Goal: Transaction & Acquisition: Book appointment/travel/reservation

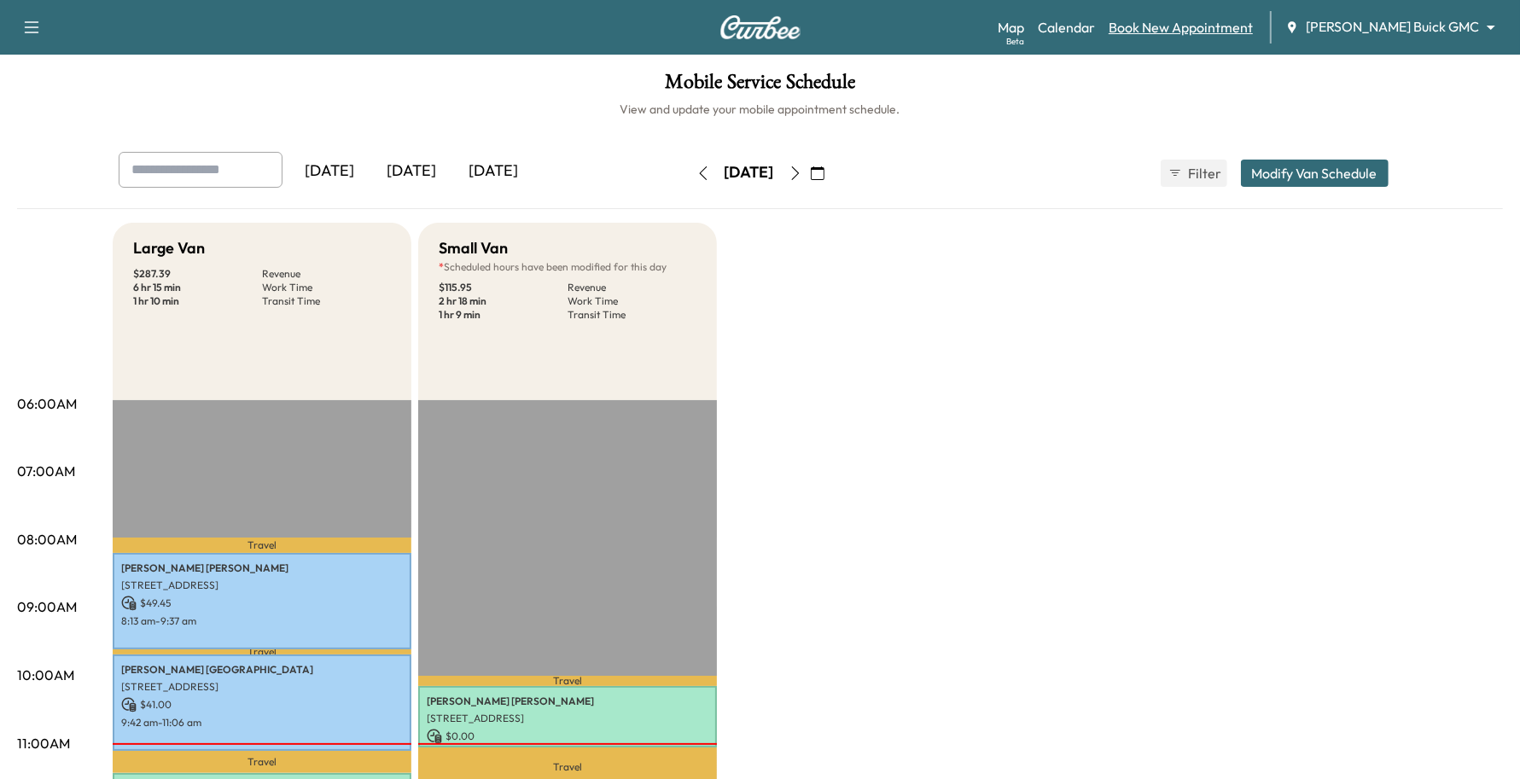
click at [1253, 24] on link "Book New Appointment" at bounding box center [1181, 27] width 144 height 20
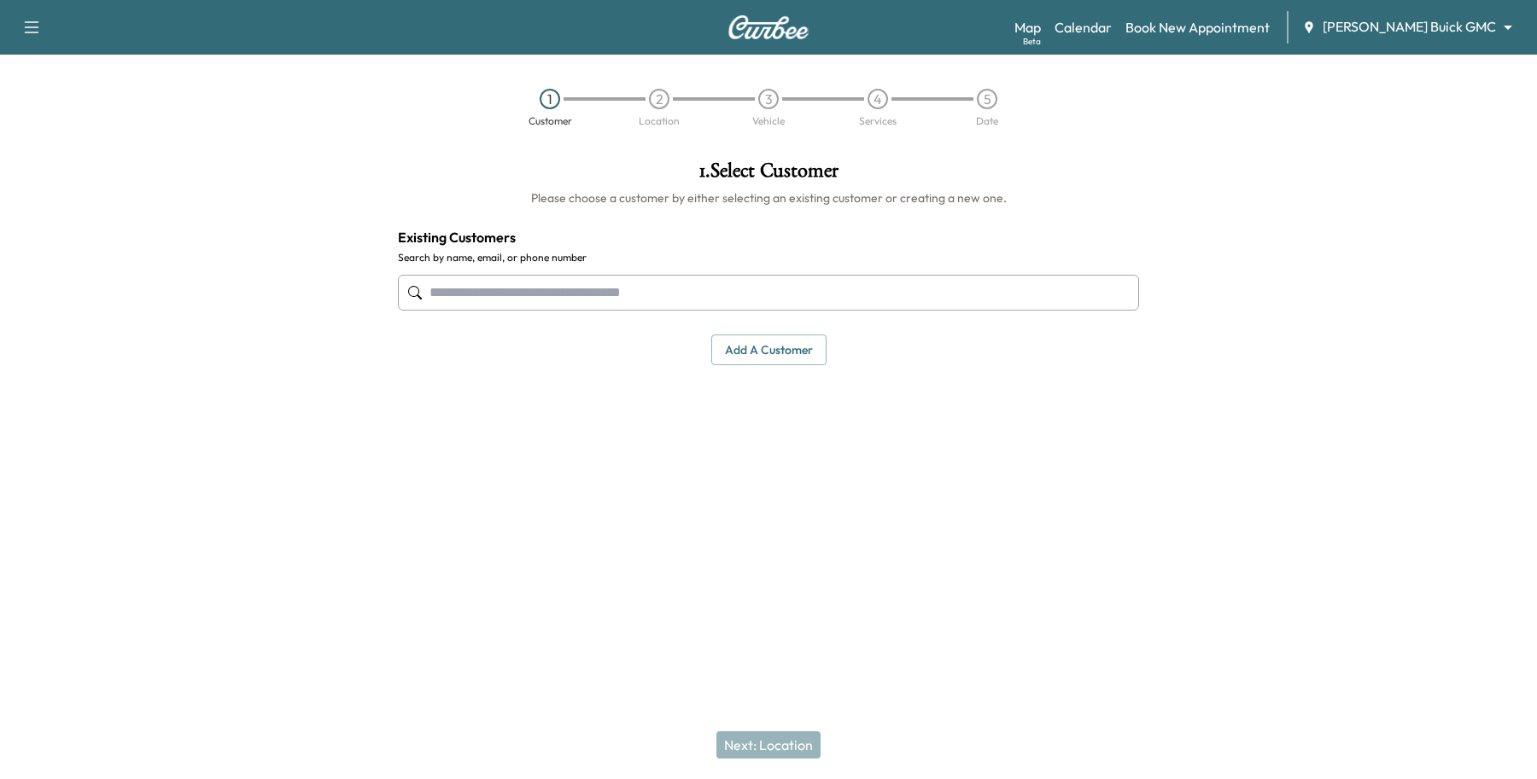
click at [599, 289] on input "text" at bounding box center [768, 293] width 741 height 36
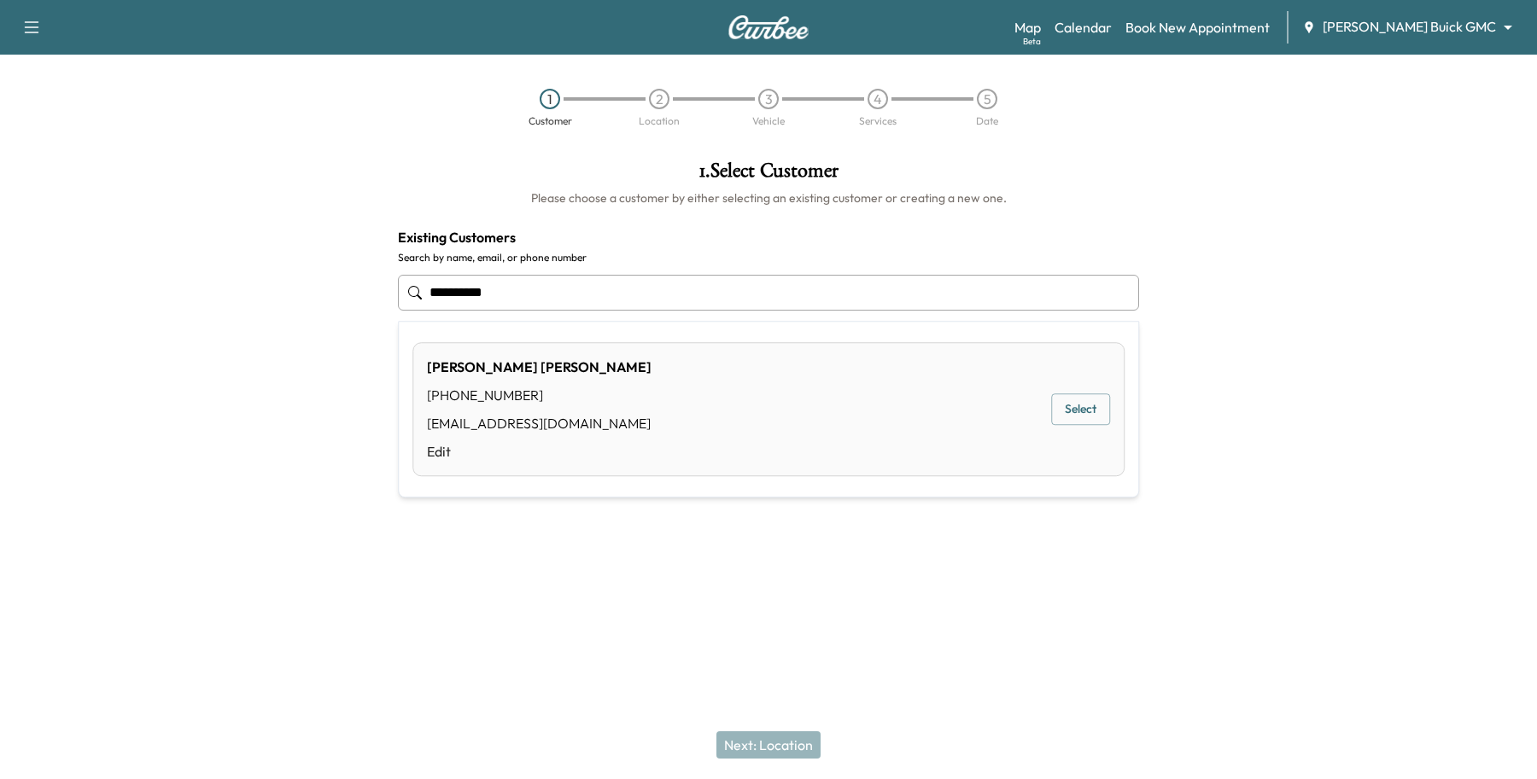
click at [1106, 402] on button "Select" at bounding box center [1080, 410] width 59 height 32
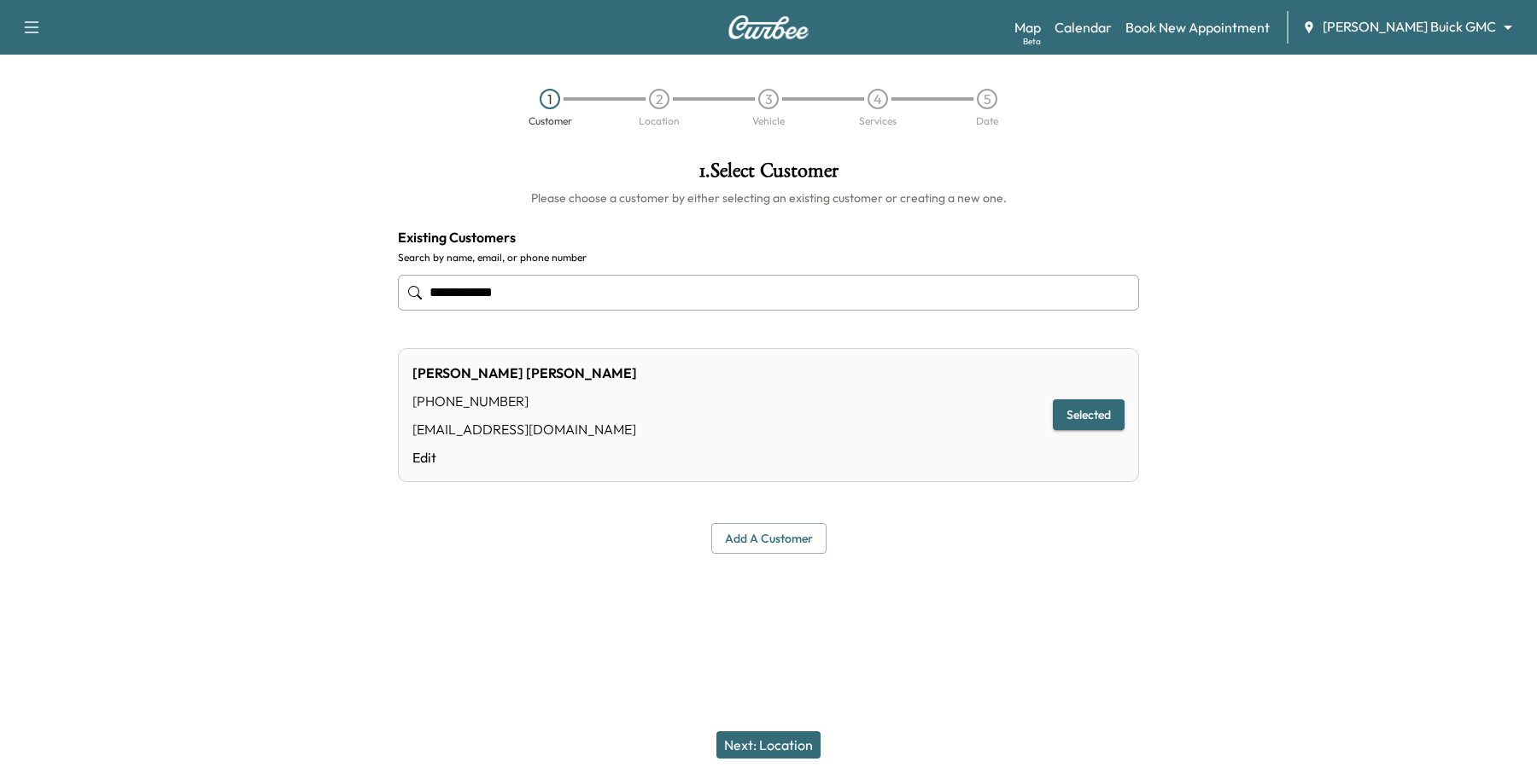
type input "**********"
click at [808, 749] on button "Next: Location" at bounding box center [768, 745] width 104 height 27
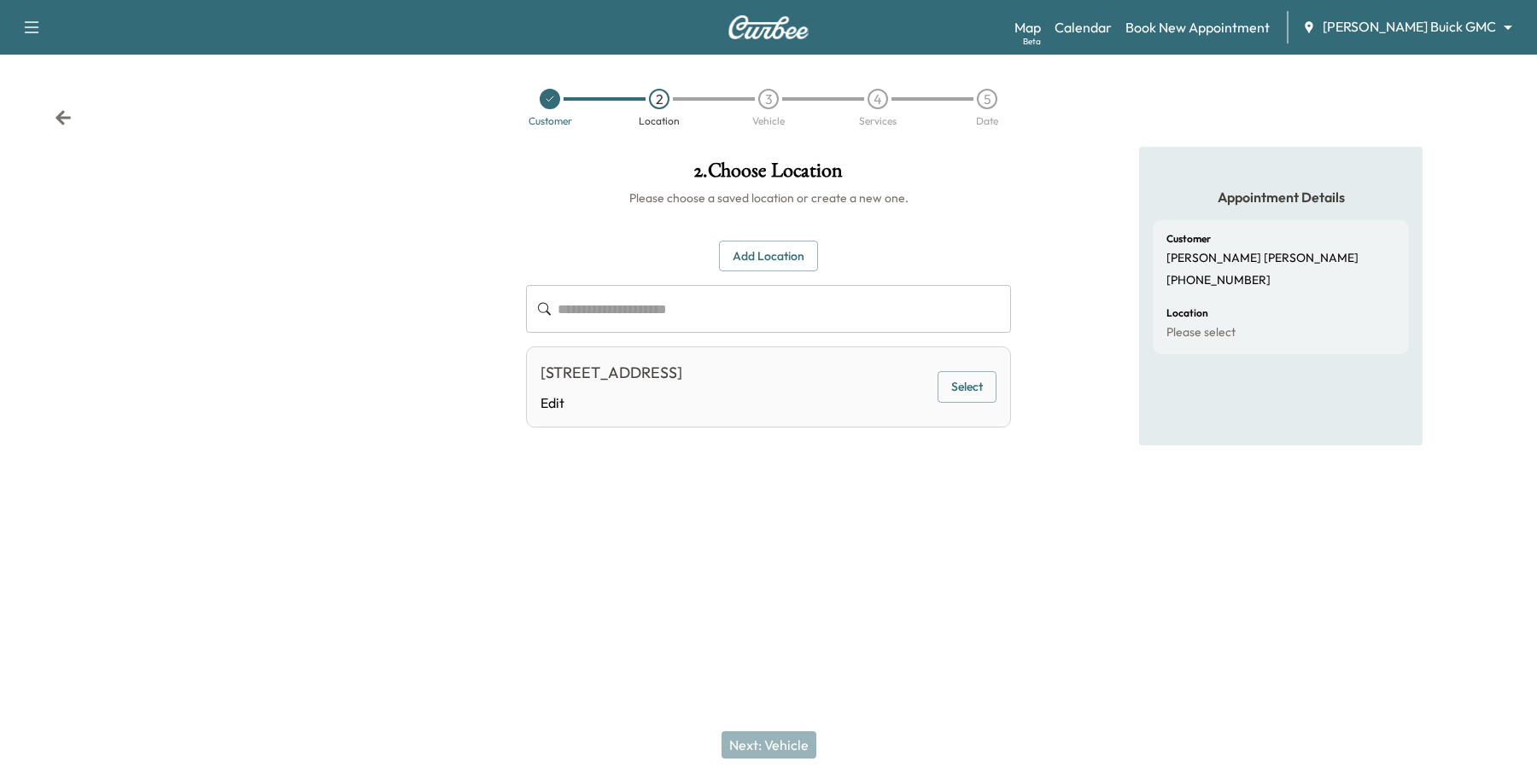
drag, startPoint x: 954, startPoint y: 378, endPoint x: 946, endPoint y: 423, distance: 45.2
click at [960, 385] on button "Select" at bounding box center [966, 387] width 59 height 32
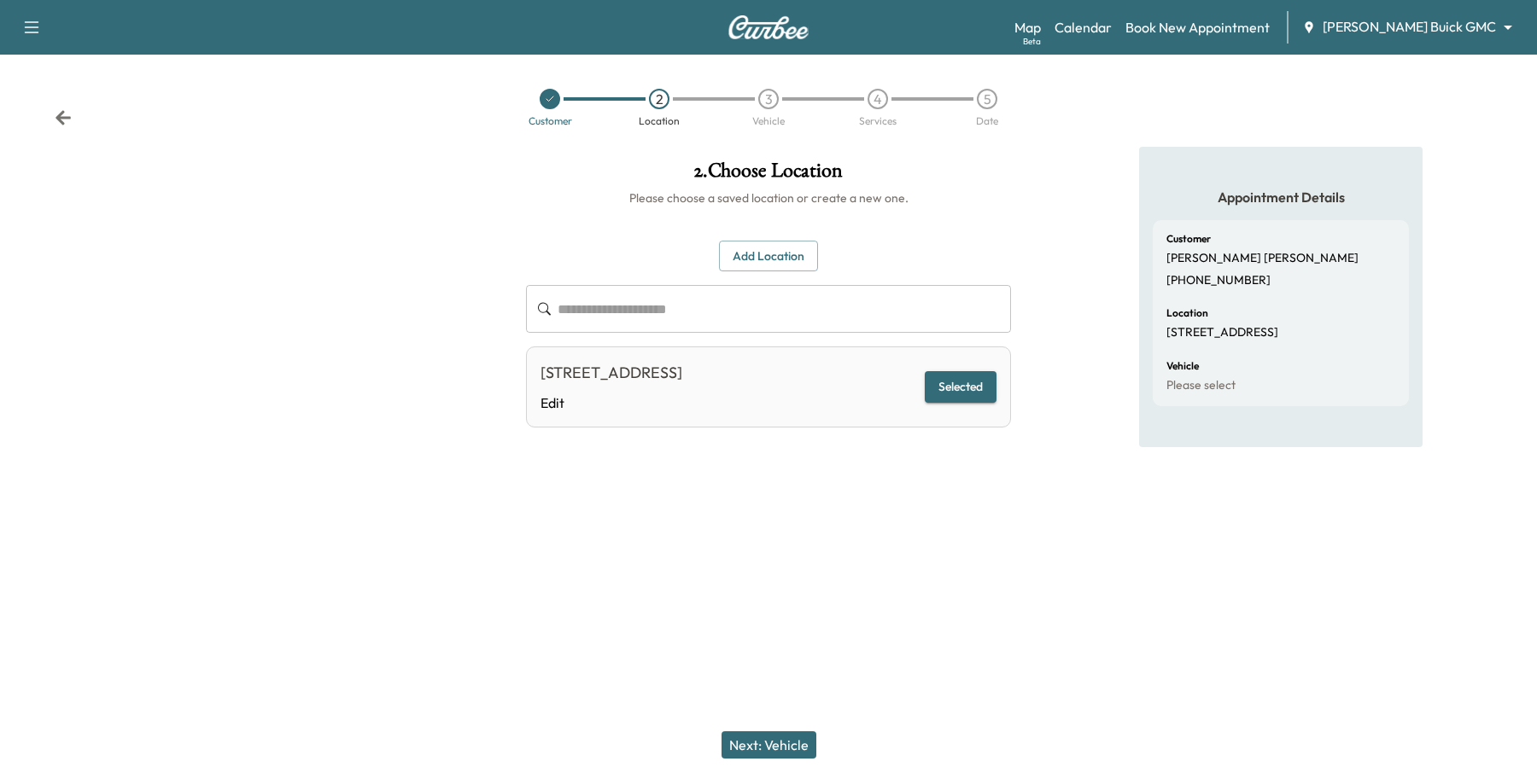
click at [781, 745] on button "Next: Vehicle" at bounding box center [768, 745] width 95 height 27
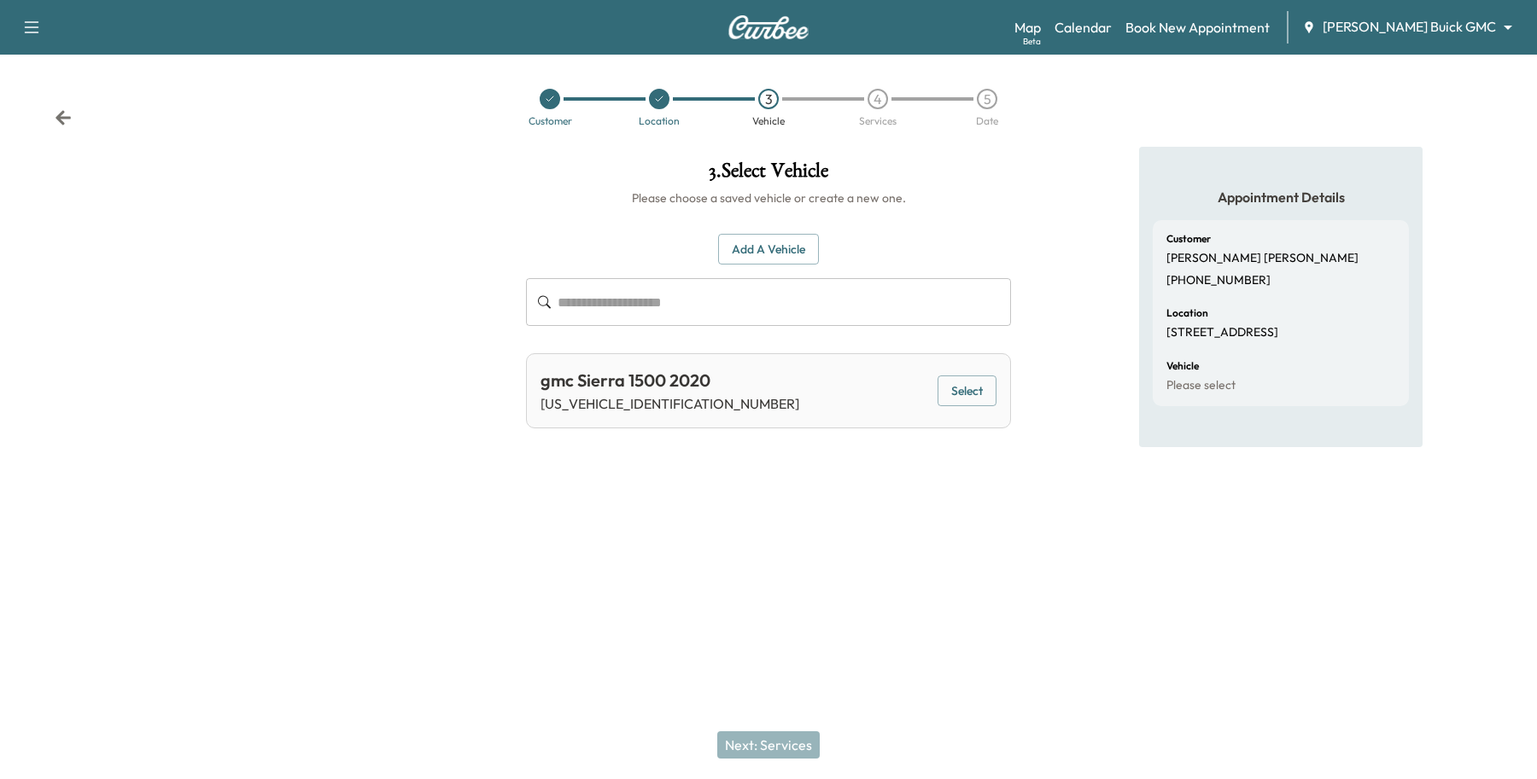
click at [978, 394] on button "Select" at bounding box center [966, 392] width 59 height 32
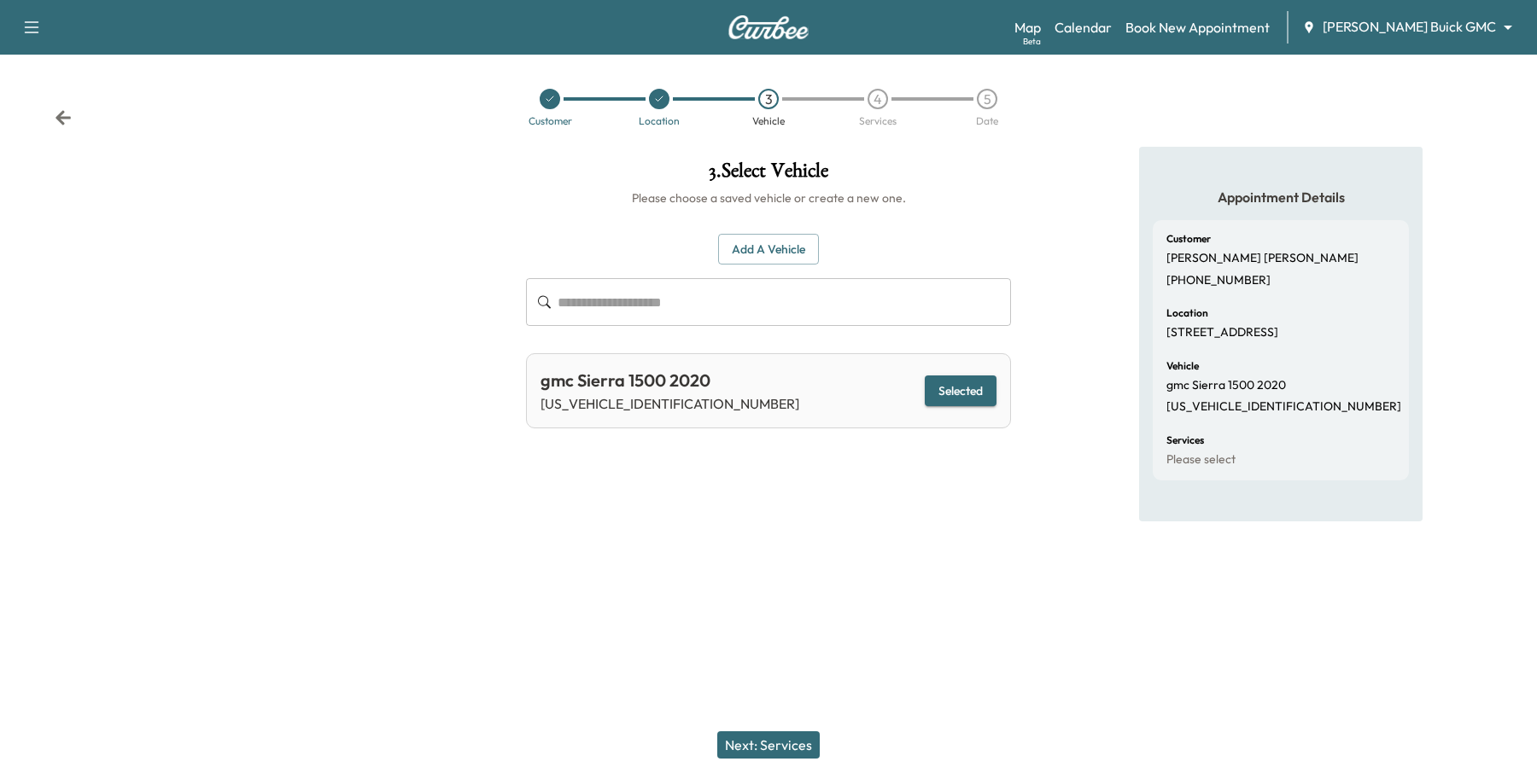
click at [722, 743] on button "Next: Services" at bounding box center [768, 745] width 102 height 27
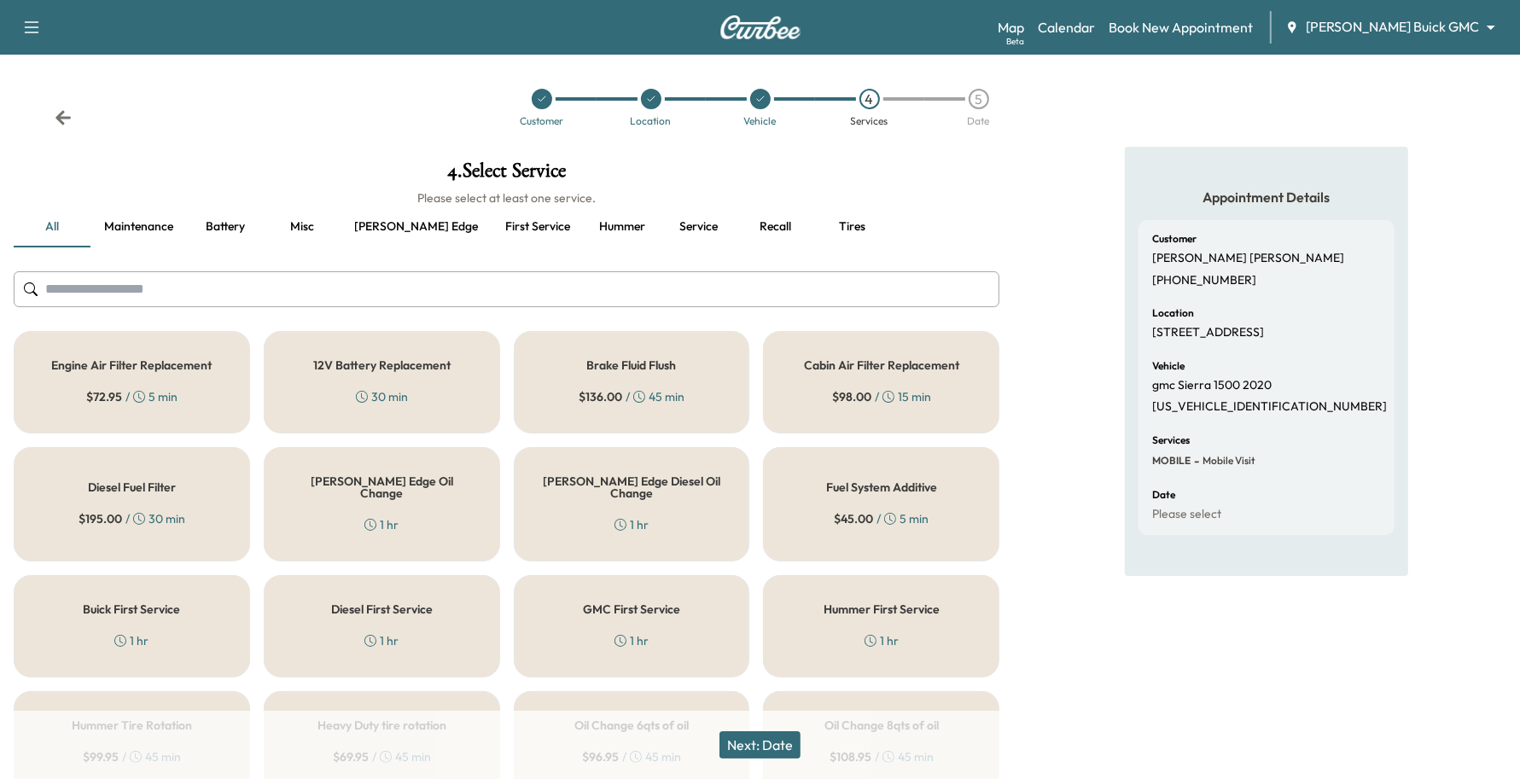
click at [297, 501] on div "[PERSON_NAME] Edge Oil Change 1 hr" at bounding box center [382, 504] width 236 height 114
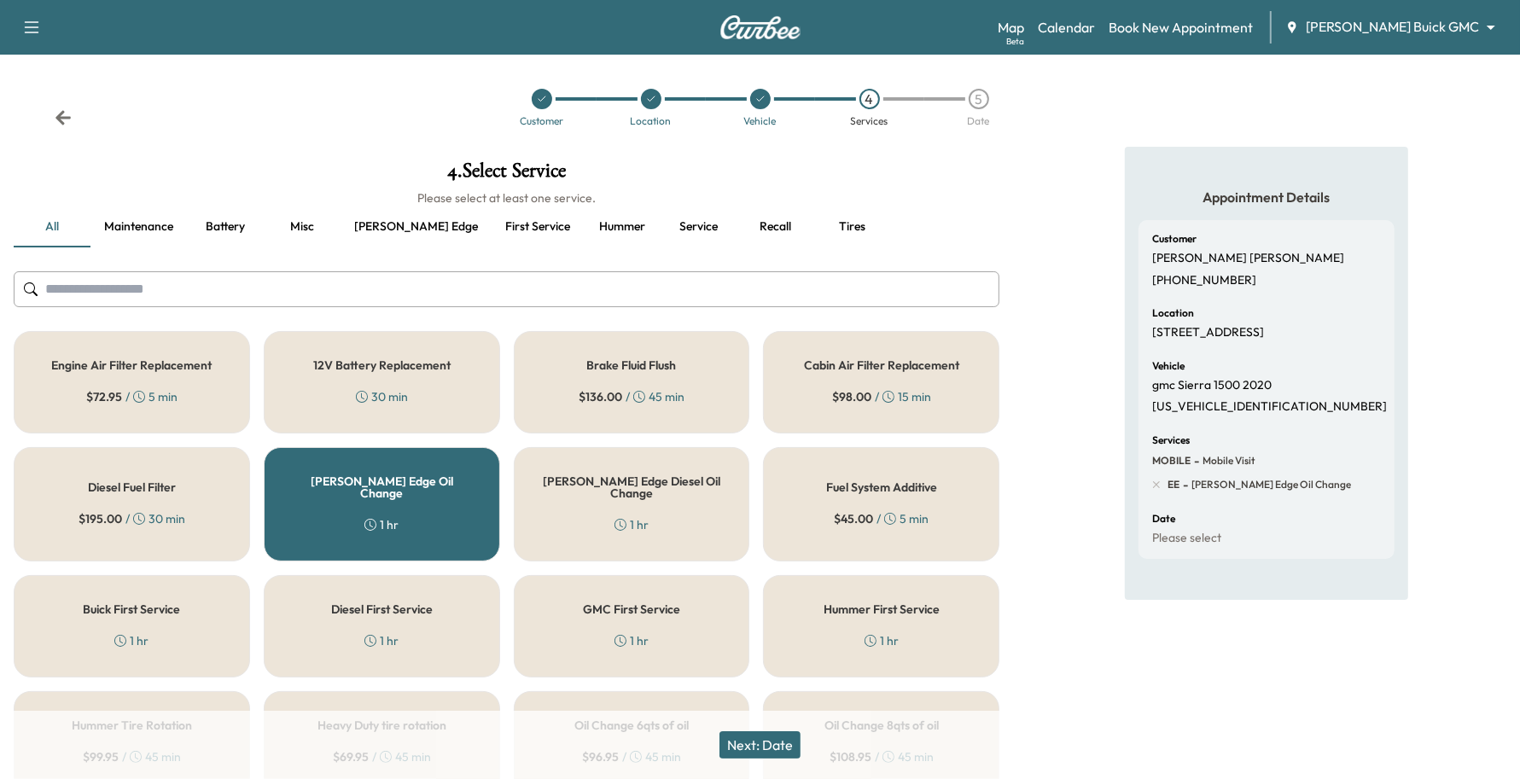
click at [767, 757] on button "Next: Date" at bounding box center [760, 745] width 81 height 27
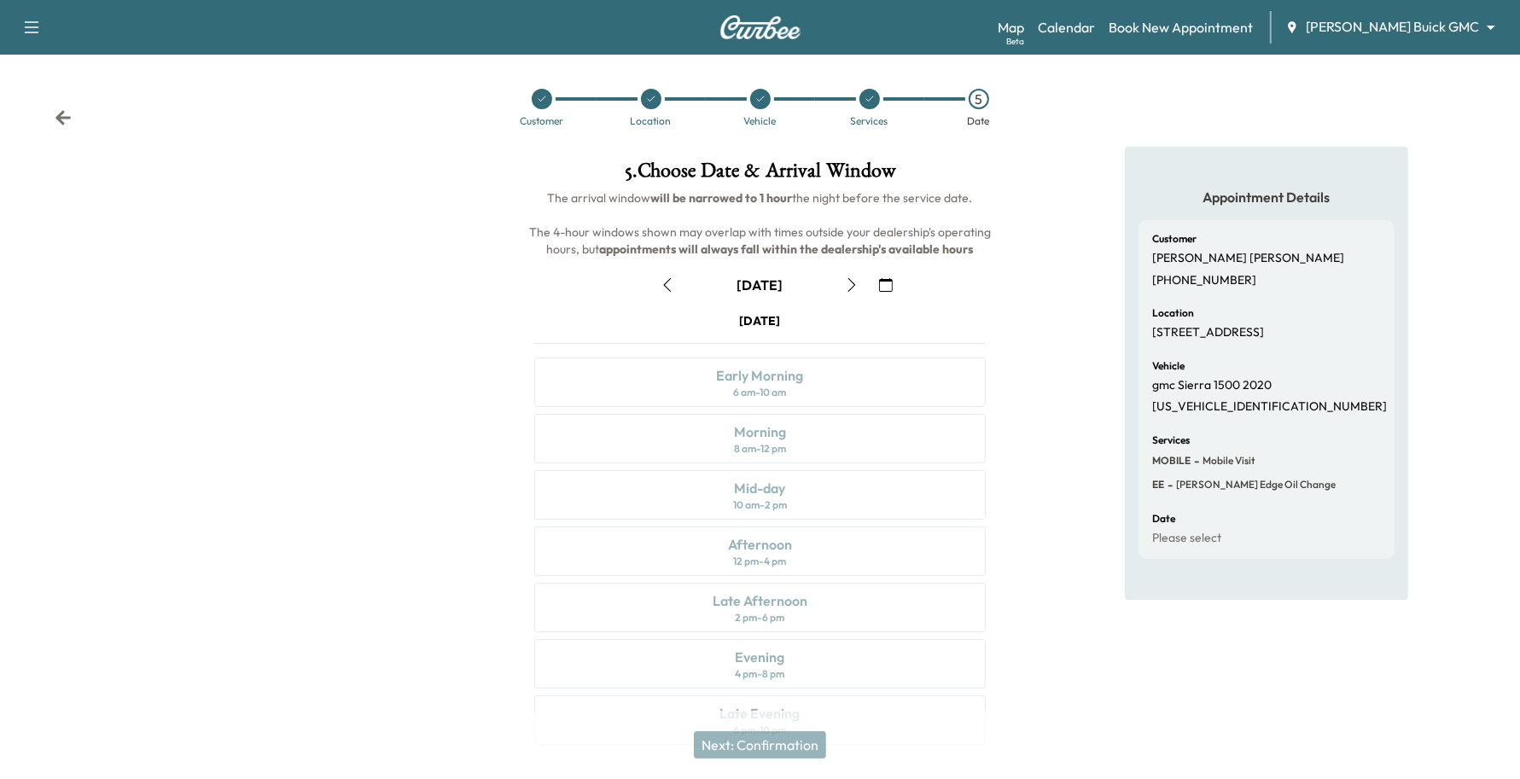
click at [854, 294] on button "button" at bounding box center [851, 284] width 29 height 27
click at [680, 283] on button "button" at bounding box center [667, 284] width 29 height 27
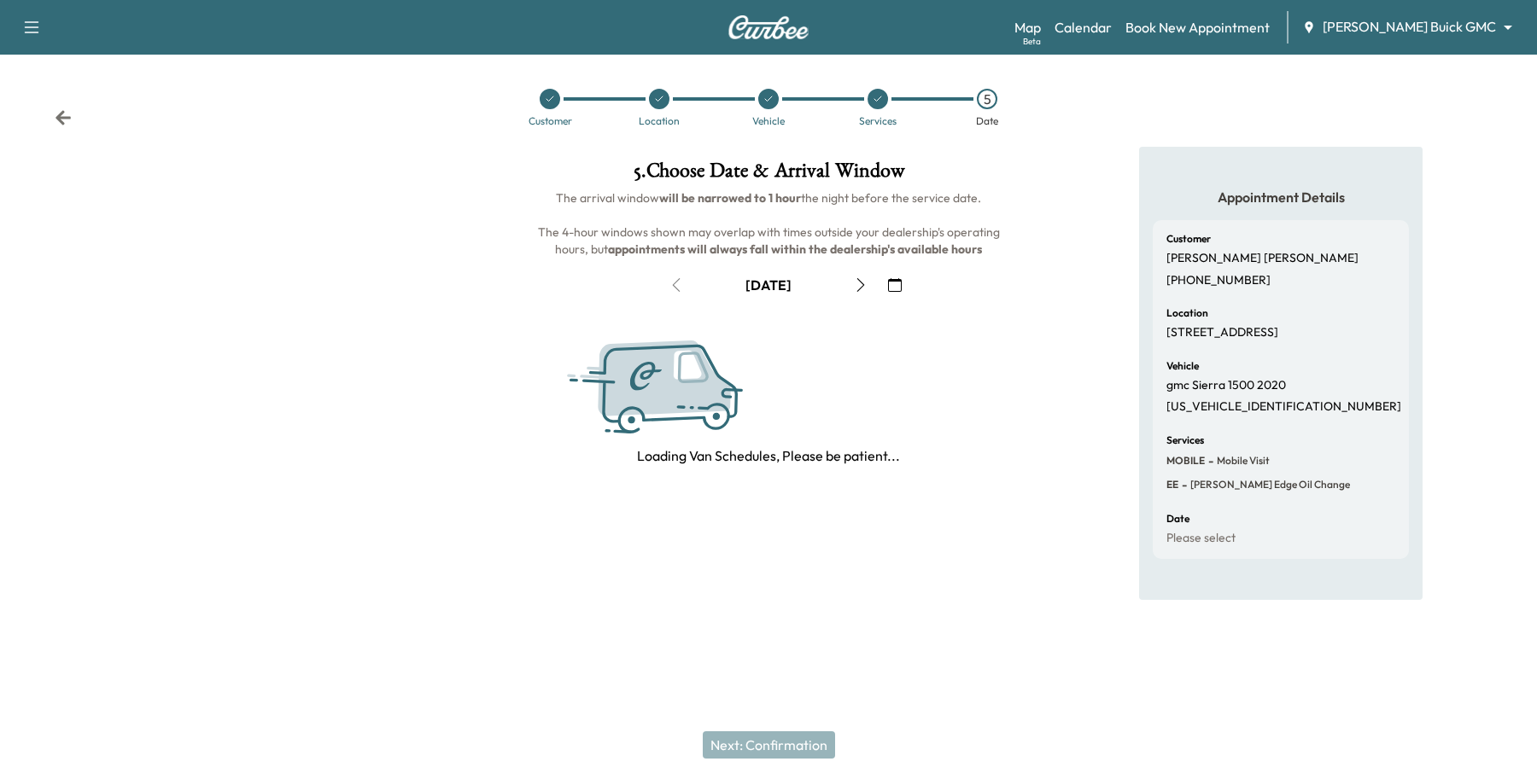
click at [867, 275] on button "button" at bounding box center [860, 284] width 29 height 27
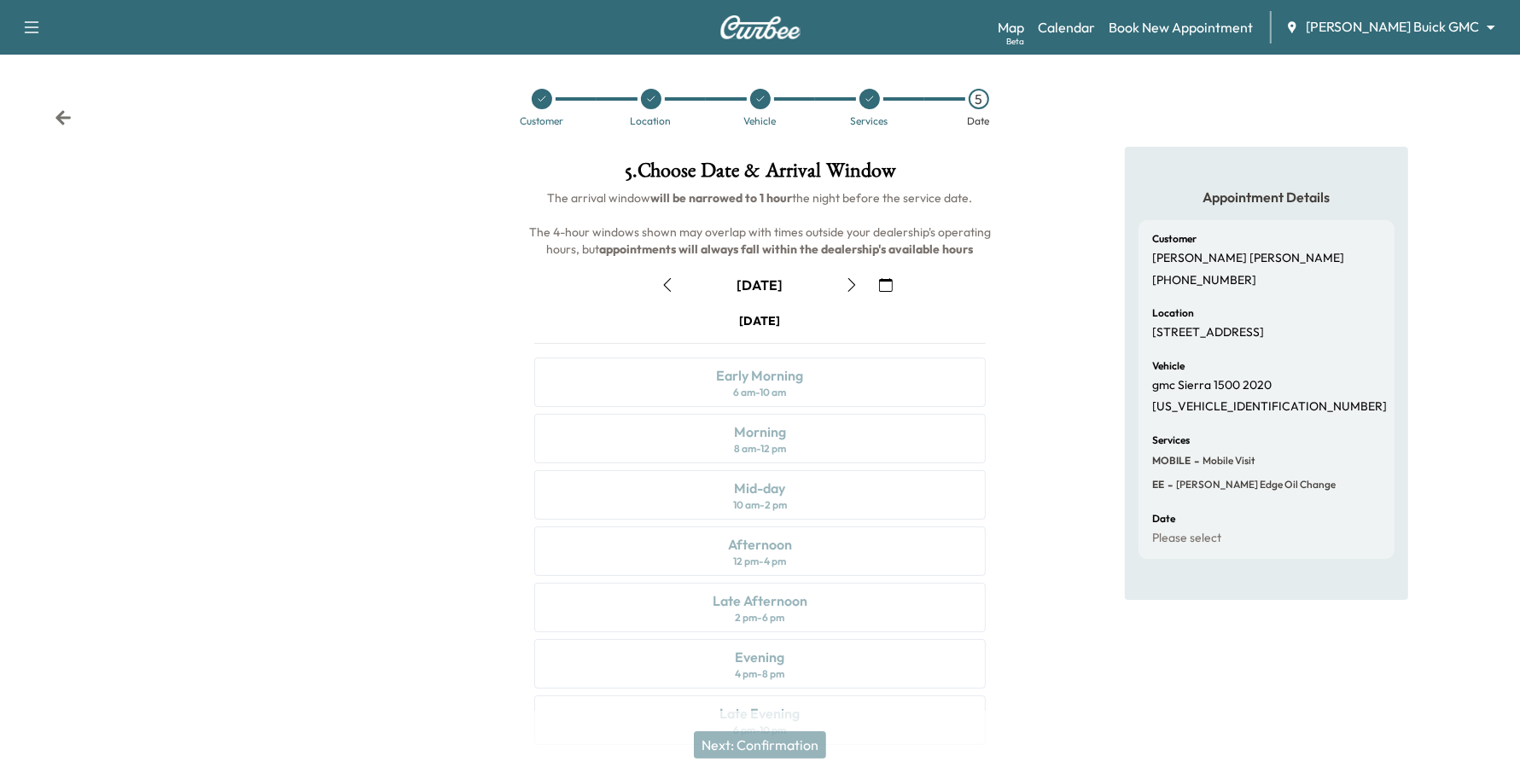
click at [848, 284] on icon "button" at bounding box center [852, 285] width 14 height 14
click at [753, 423] on div "Morning" at bounding box center [760, 432] width 52 height 20
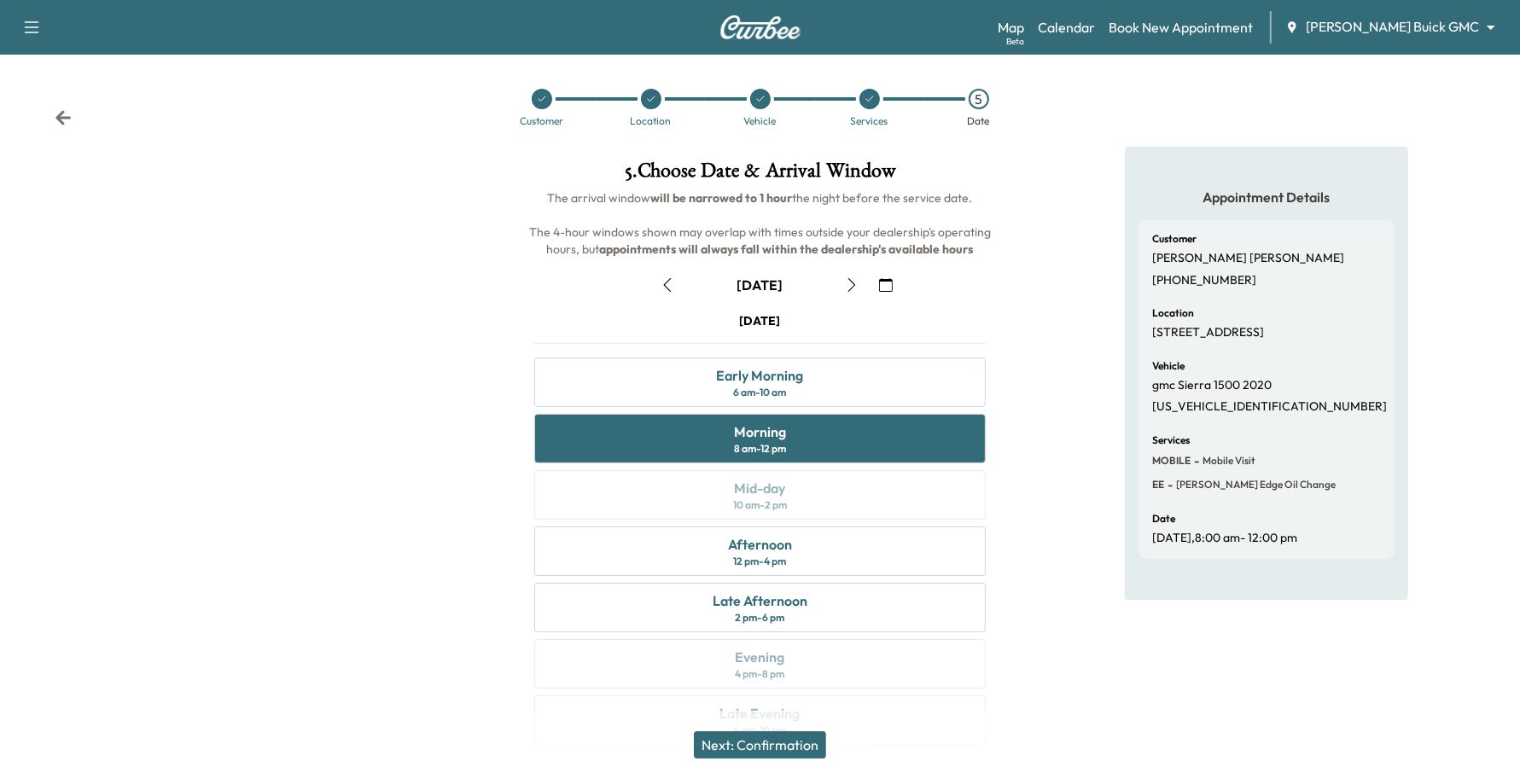
click at [796, 743] on button "Next: Confirmation" at bounding box center [760, 745] width 132 height 27
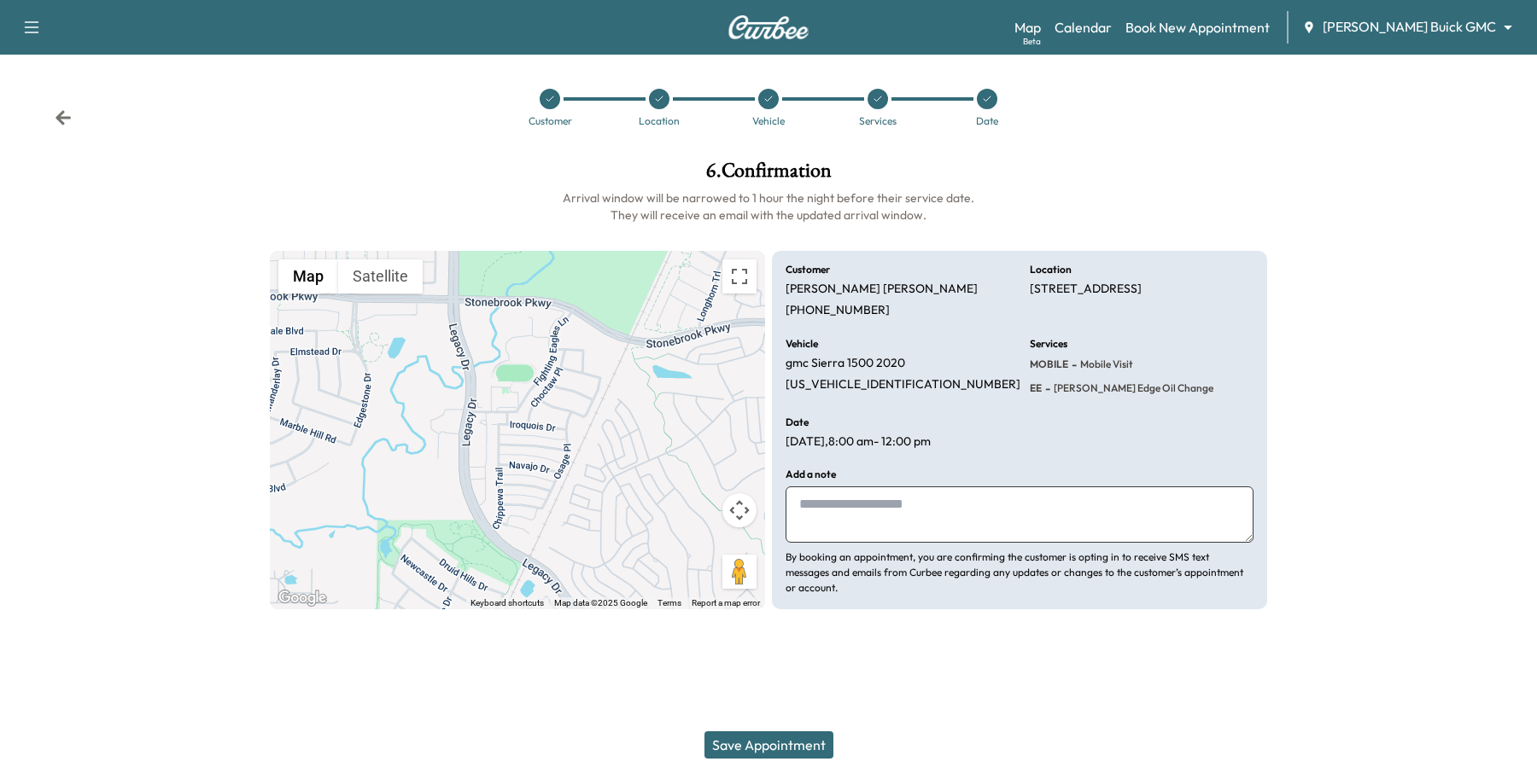
click at [794, 739] on button "Save Appointment" at bounding box center [768, 745] width 129 height 27
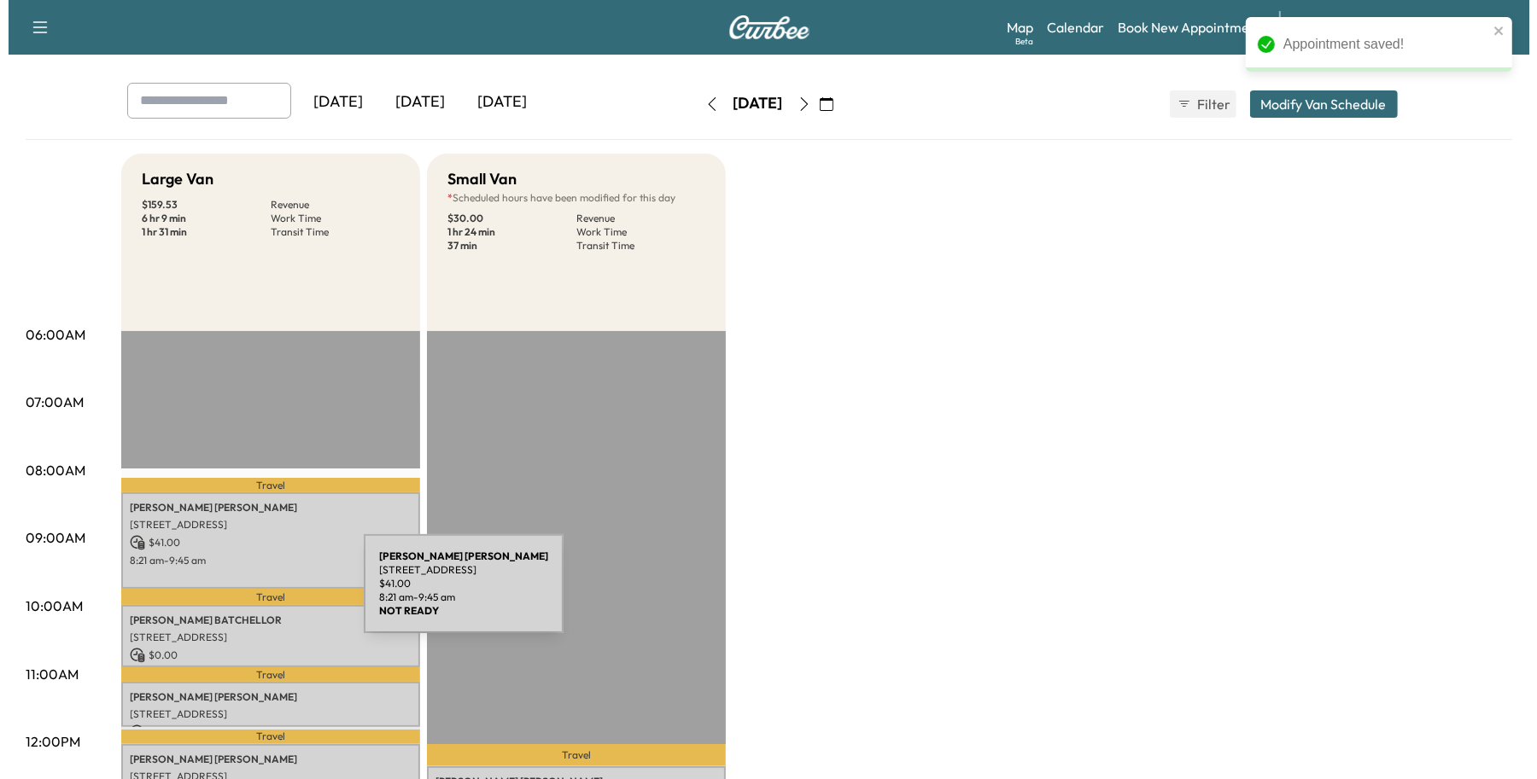
scroll to position [107, 0]
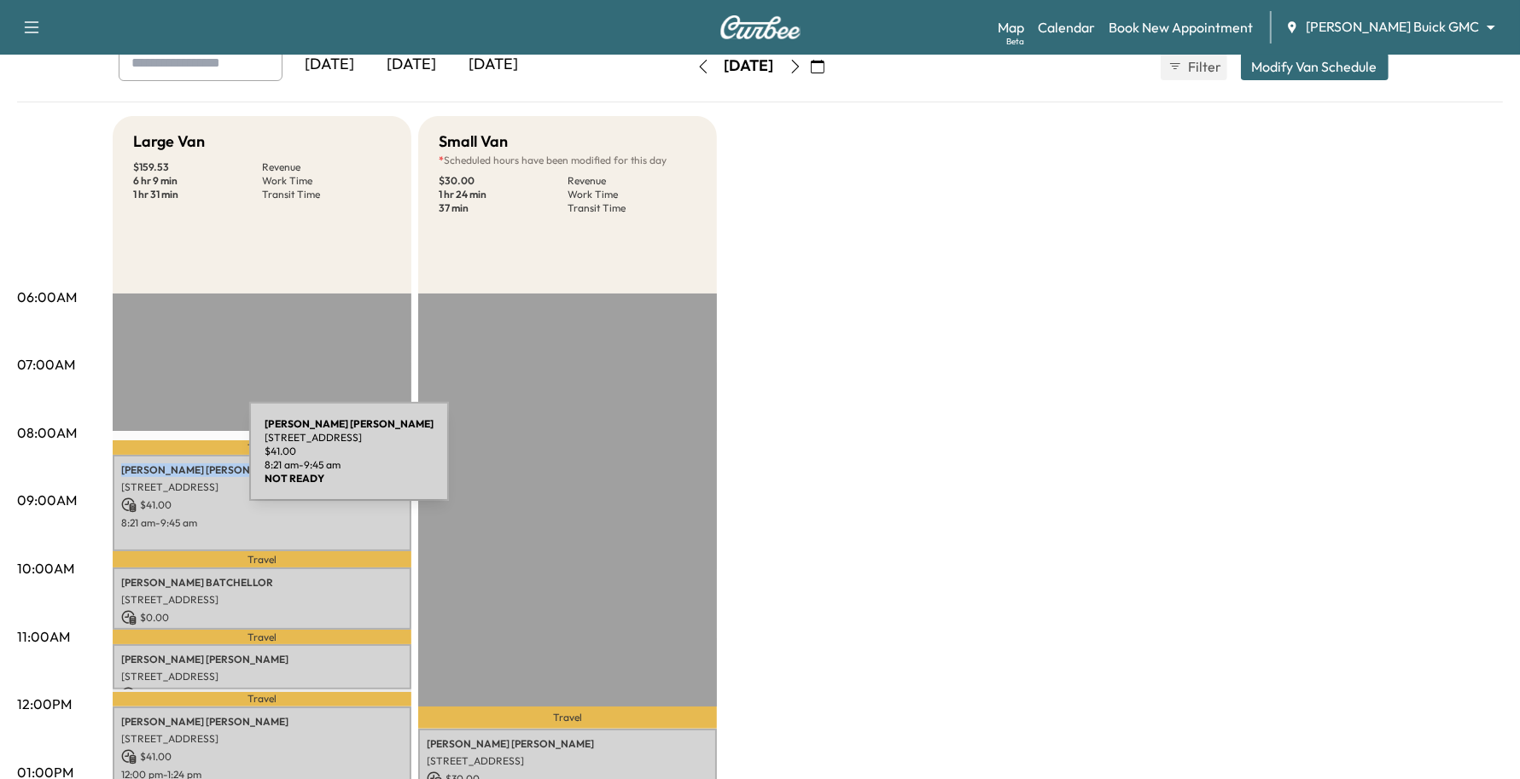
drag, startPoint x: 202, startPoint y: 457, endPoint x: 121, endPoint y: 462, distance: 81.3
click at [121, 462] on div "[PERSON_NAME] [STREET_ADDRESS] $ 41.00 8:21 am - 9:45 am" at bounding box center [262, 503] width 299 height 96
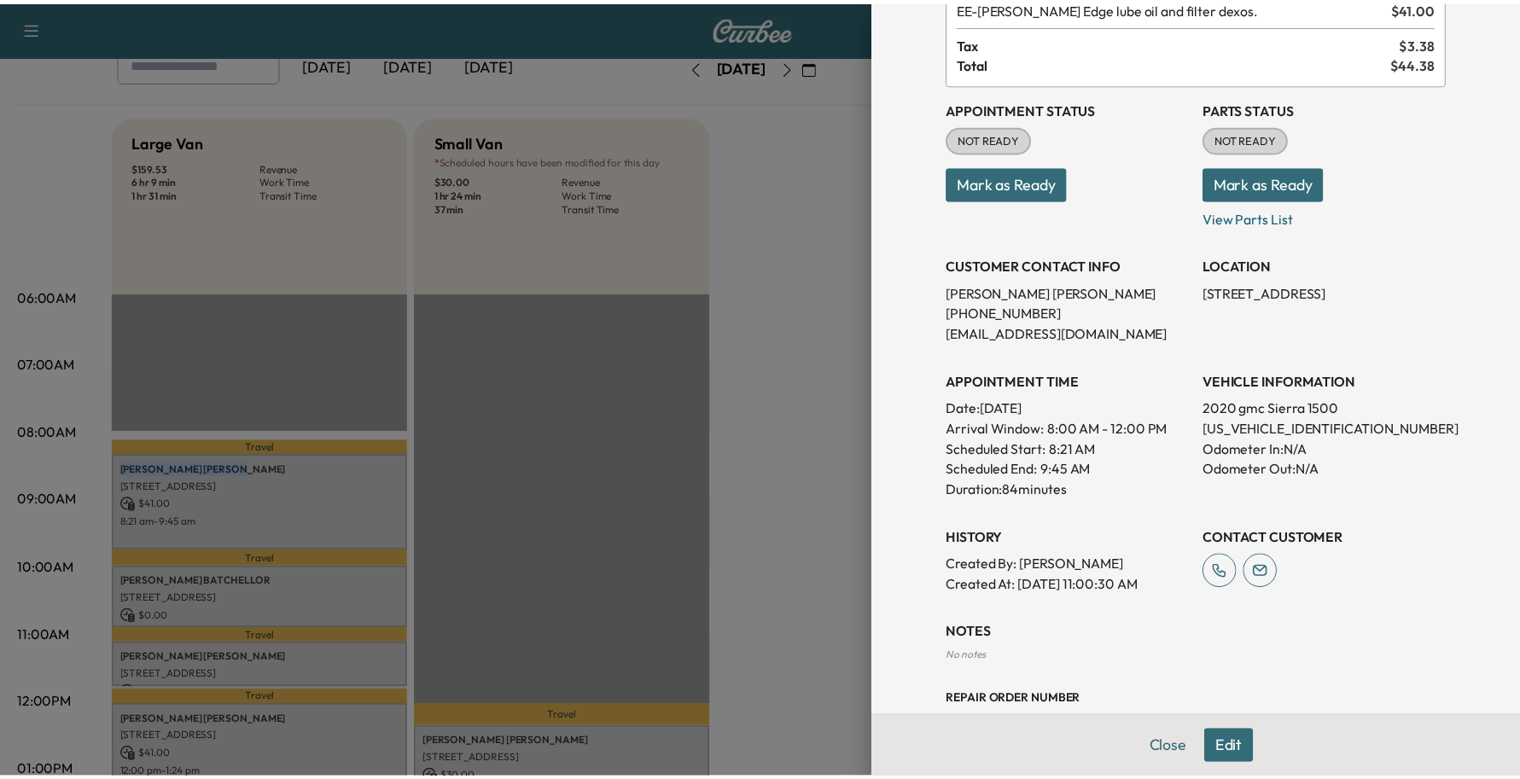
scroll to position [0, 0]
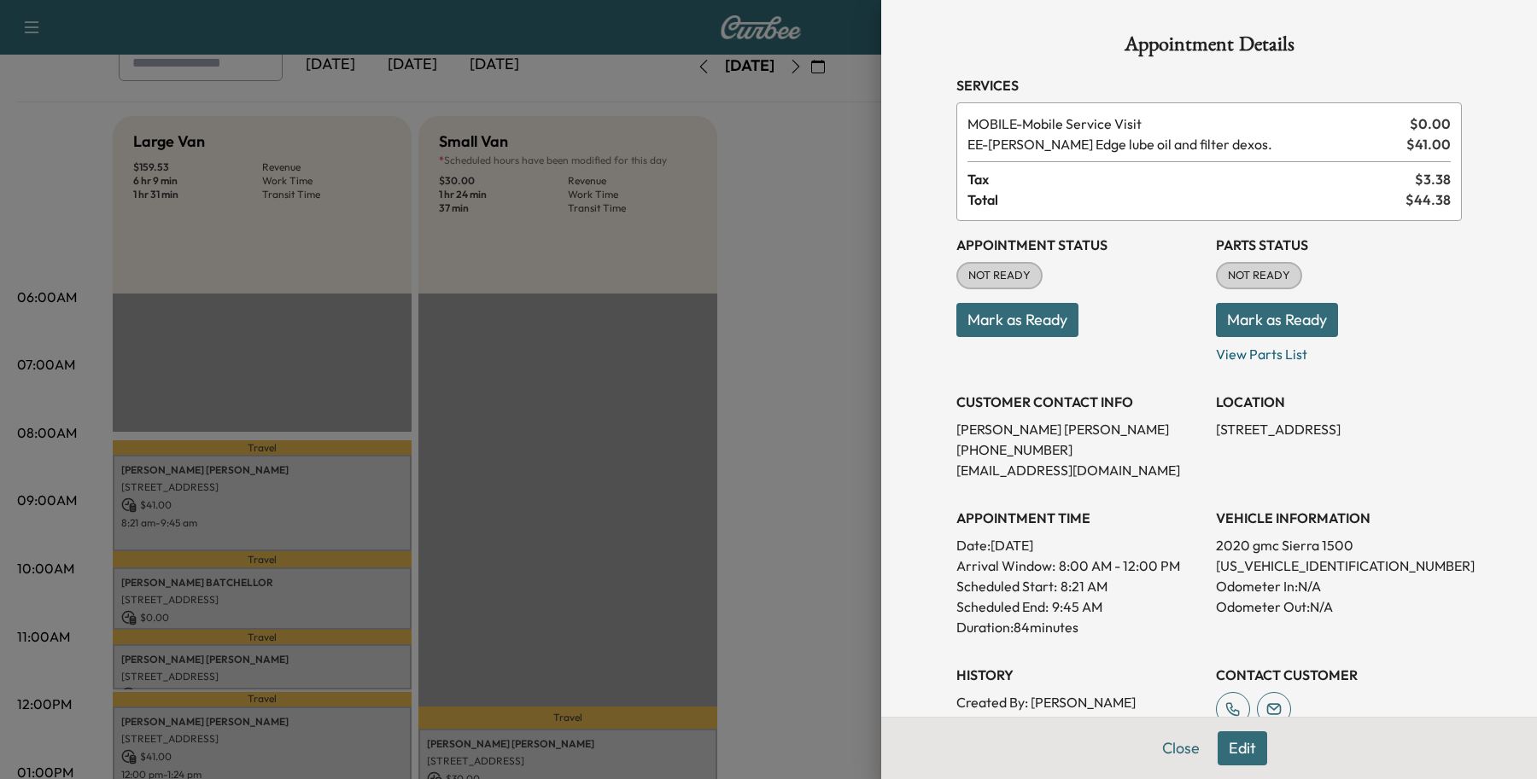
click at [980, 429] on p "[PERSON_NAME]" at bounding box center [1079, 429] width 246 height 20
copy p "[PERSON_NAME]"
click at [1183, 740] on button "Close" at bounding box center [1181, 749] width 60 height 34
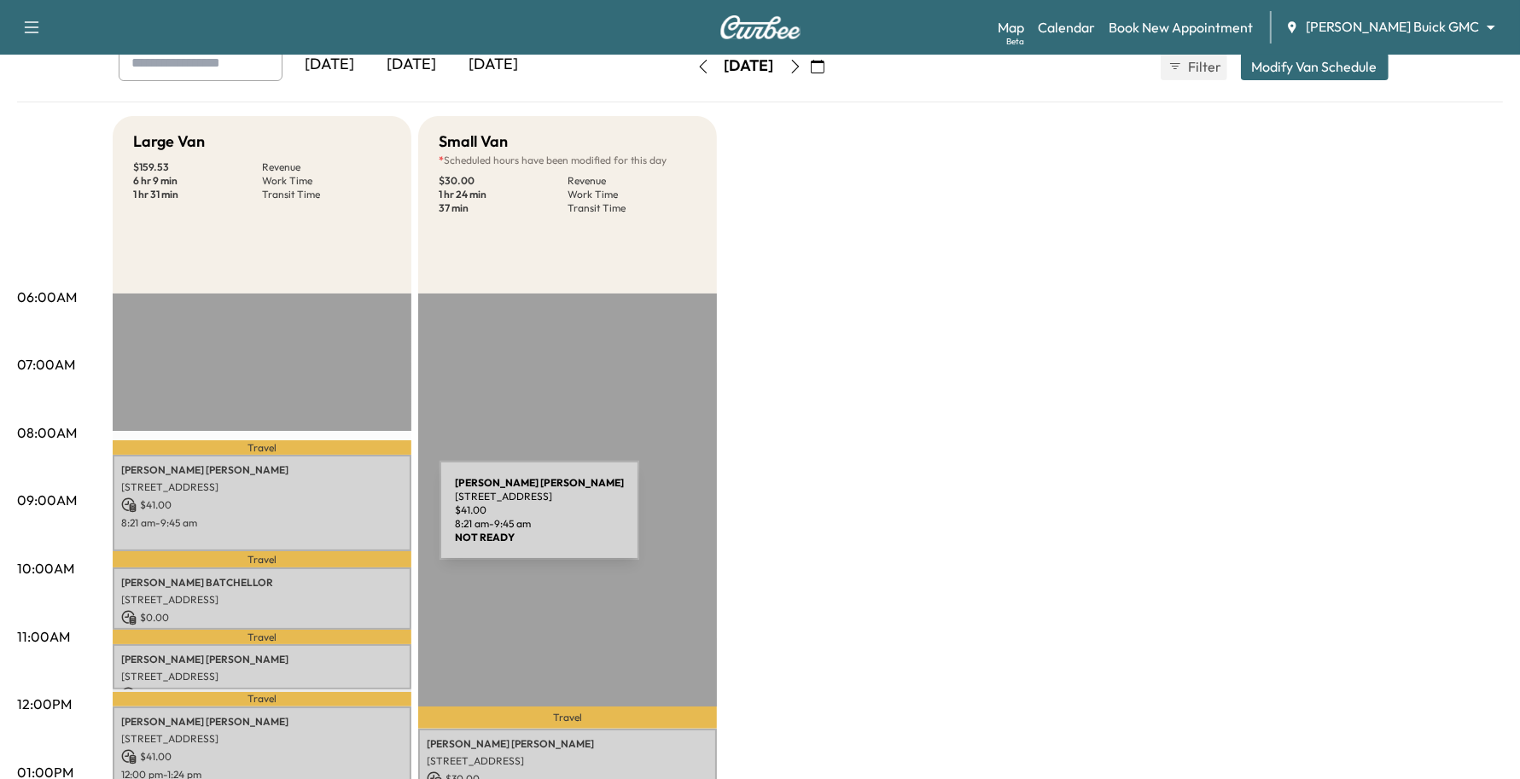
click at [312, 521] on p "8:21 am - 9:45 am" at bounding box center [262, 523] width 282 height 14
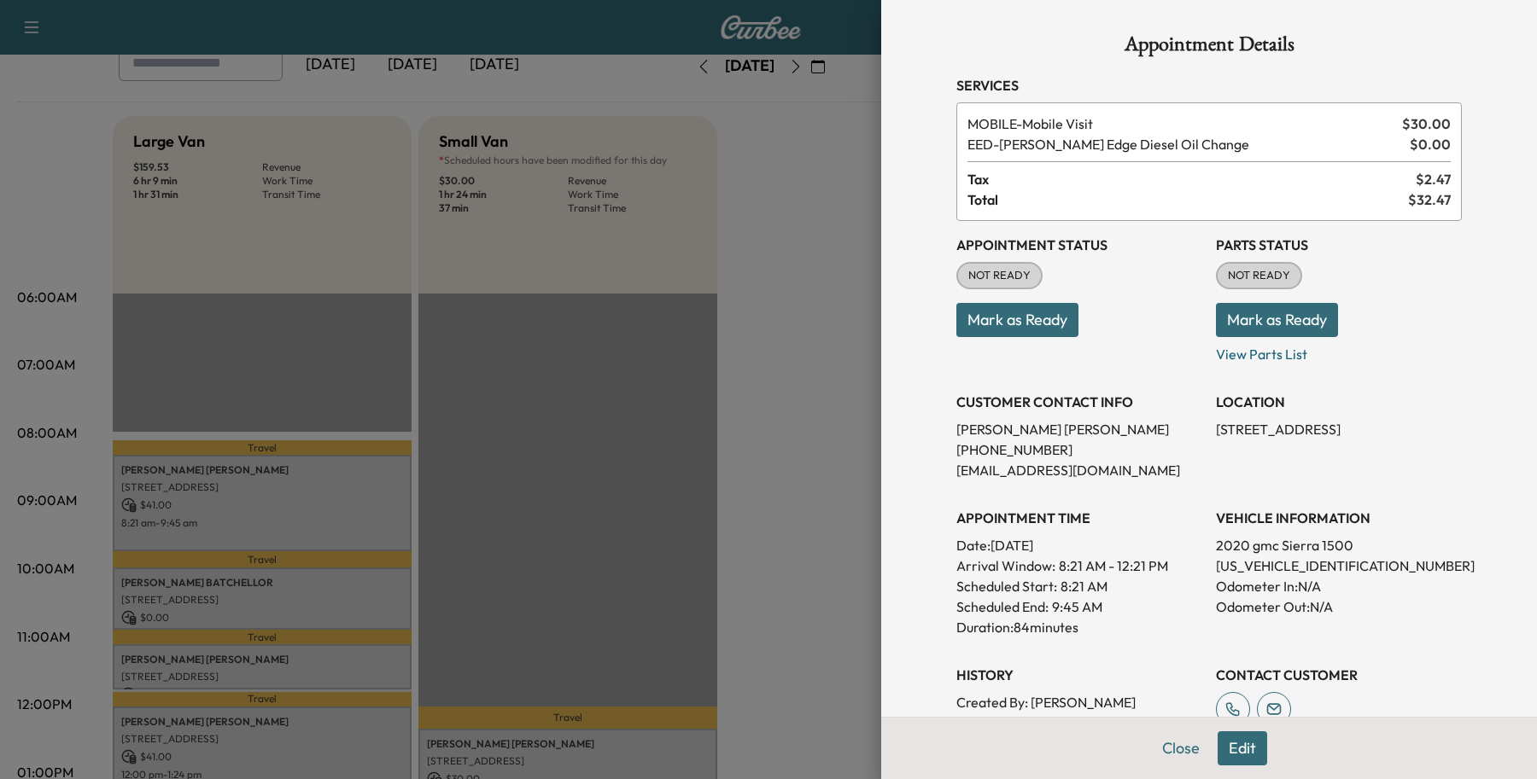
click at [1158, 752] on button "Close" at bounding box center [1181, 749] width 60 height 34
